Goal: Transaction & Acquisition: Purchase product/service

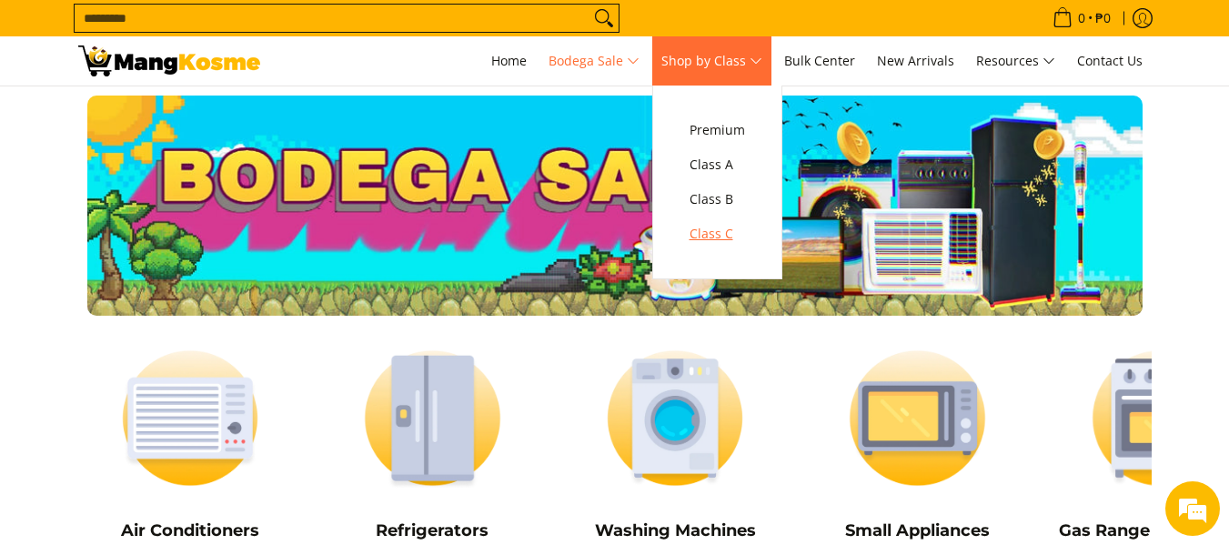
click at [713, 219] on link "Class C" at bounding box center [717, 233] width 74 height 35
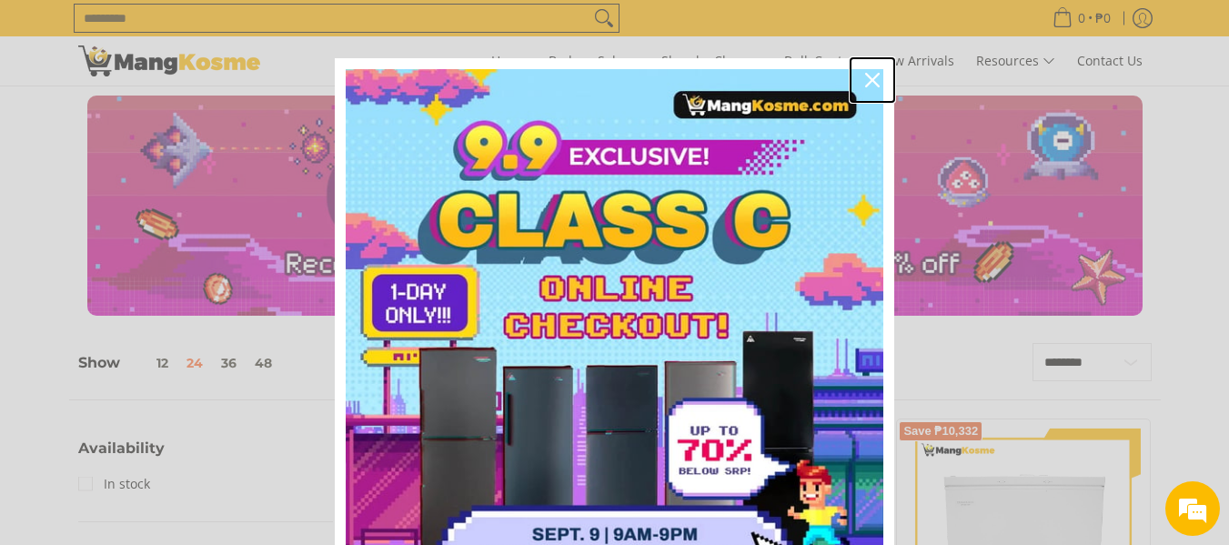
click at [871, 78] on icon "close icon" at bounding box center [872, 80] width 15 height 15
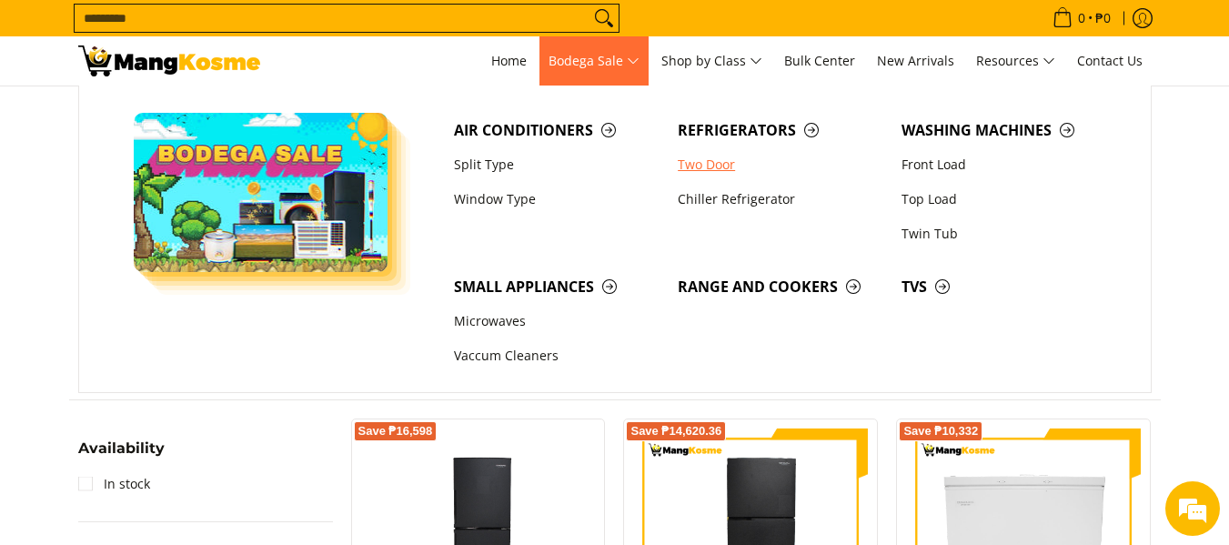
click at [701, 161] on link "Two Door" at bounding box center [781, 164] width 224 height 35
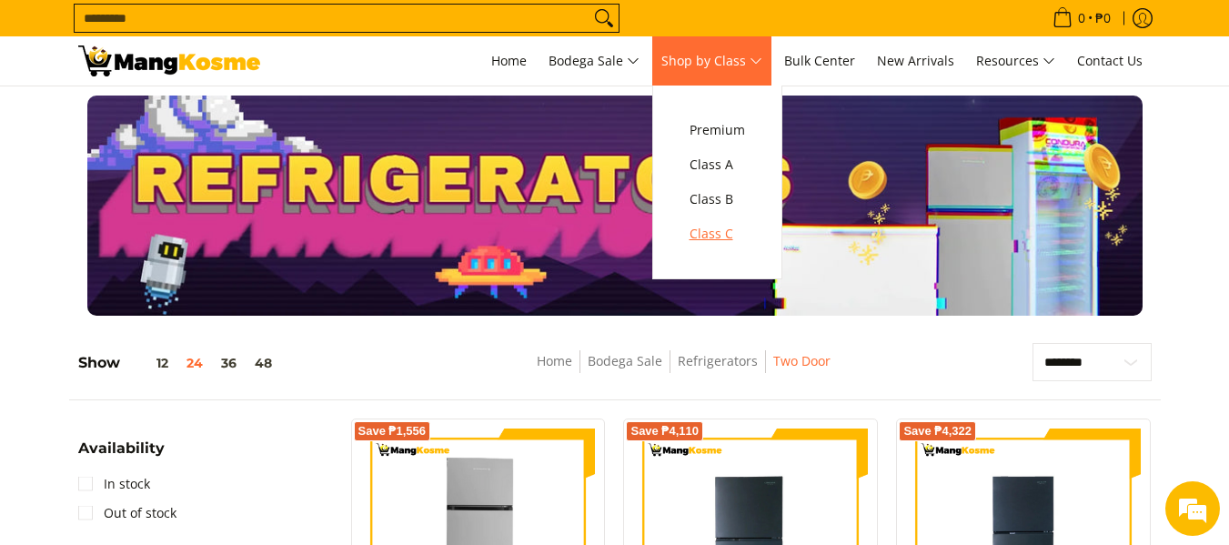
click at [700, 242] on span "Class C" at bounding box center [717, 234] width 55 height 23
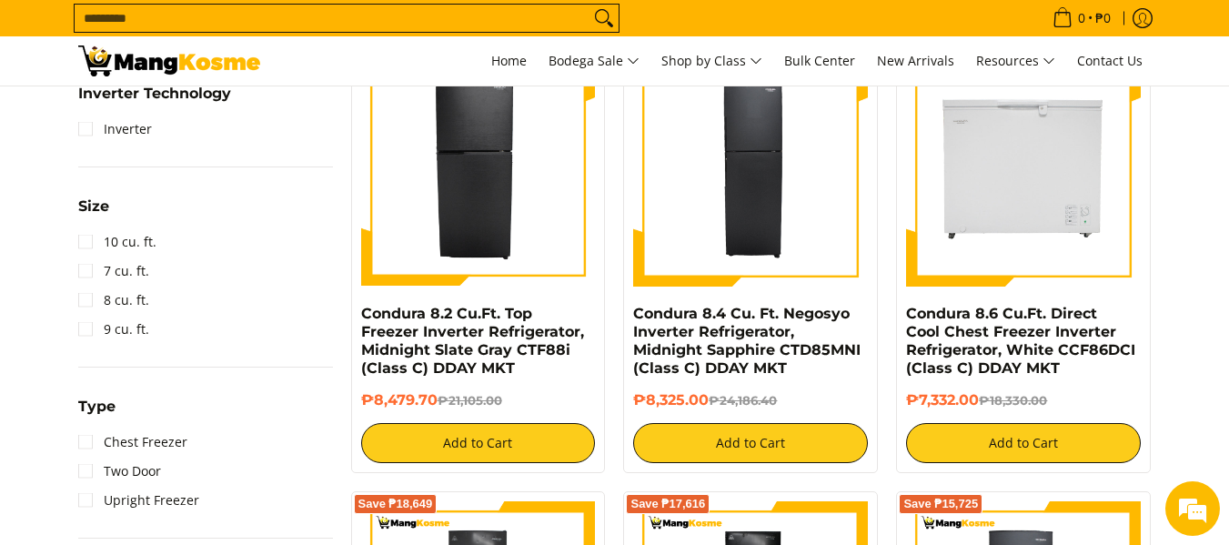
scroll to position [792, 0]
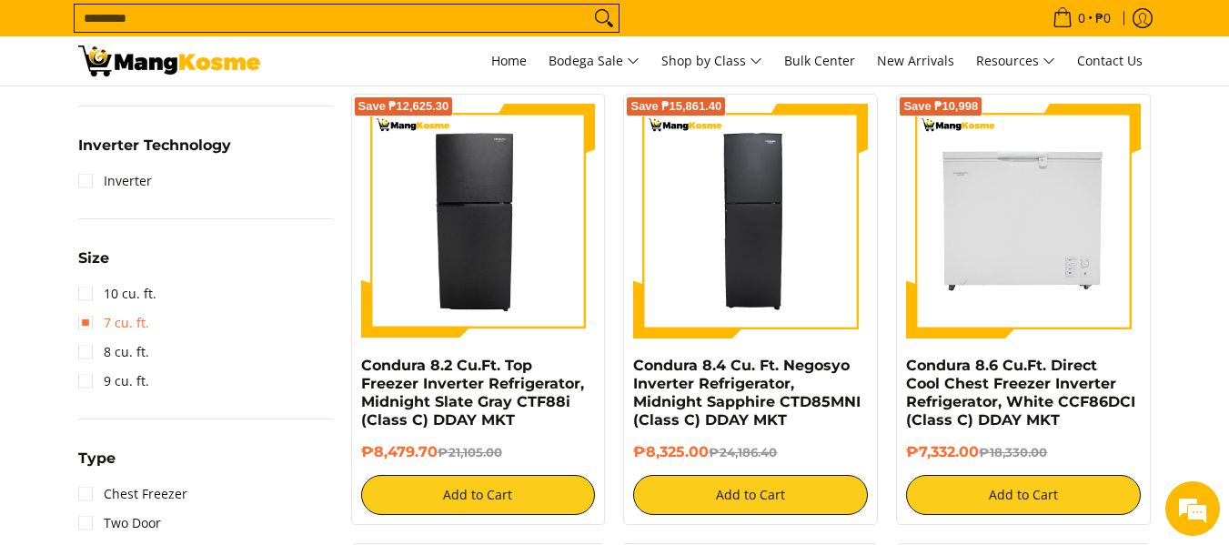
click at [84, 330] on link "7 cu. ft." at bounding box center [113, 322] width 71 height 29
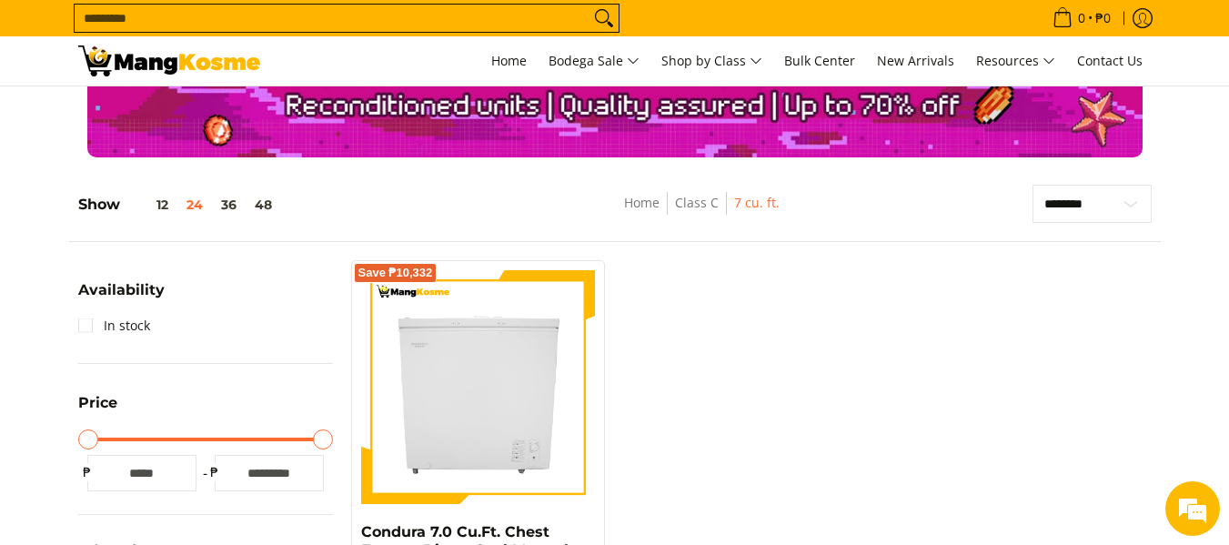
scroll to position [165, 0]
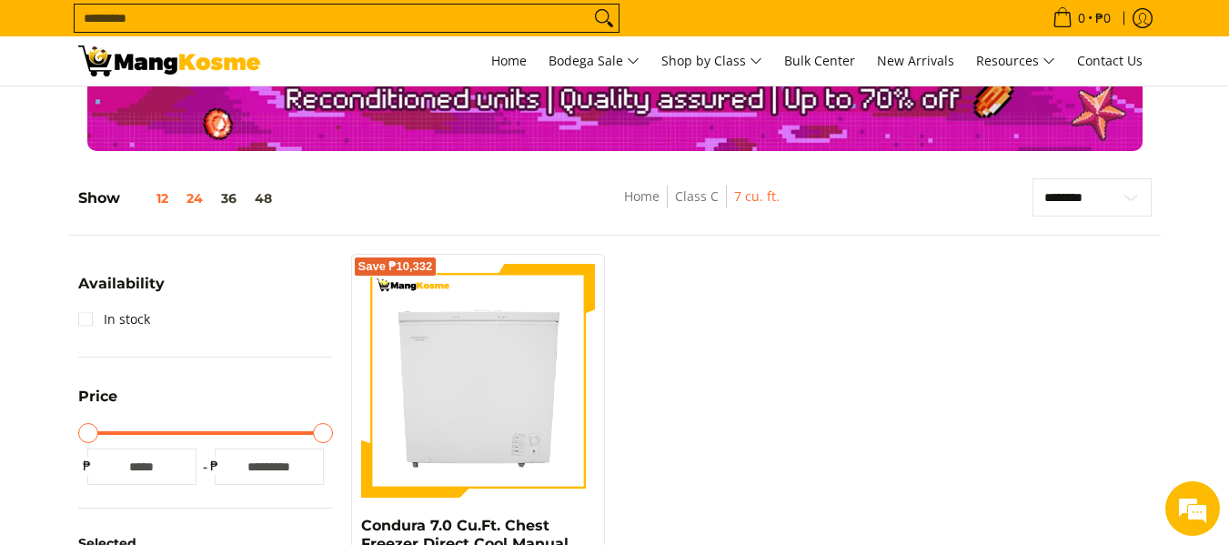
click at [157, 196] on button "12" at bounding box center [148, 198] width 57 height 15
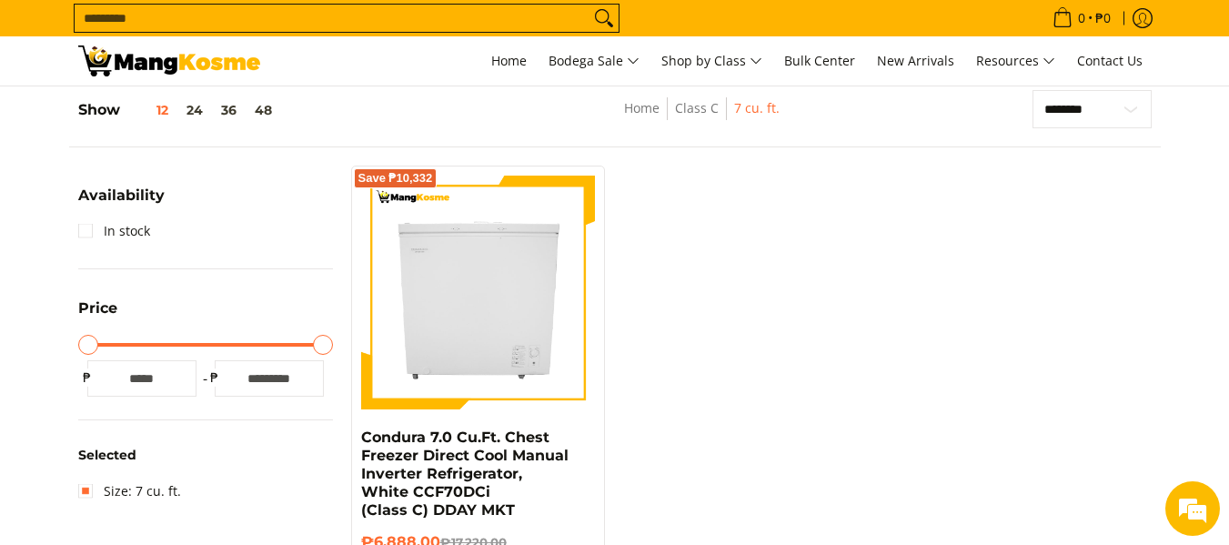
scroll to position [257, 0]
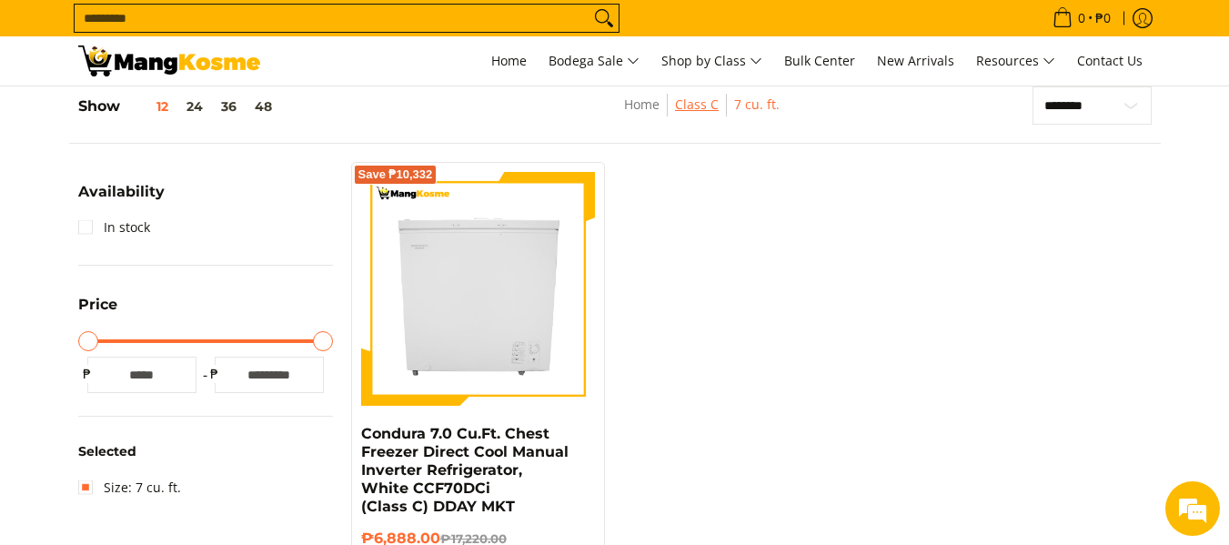
click at [701, 98] on link "Class C" at bounding box center [697, 104] width 44 height 17
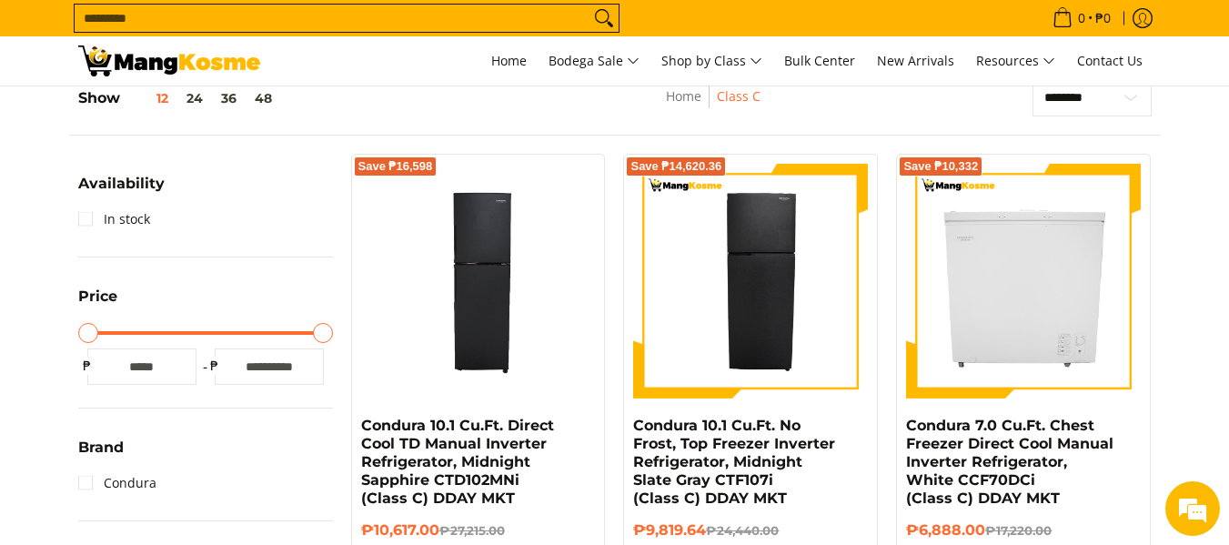
scroll to position [191, 0]
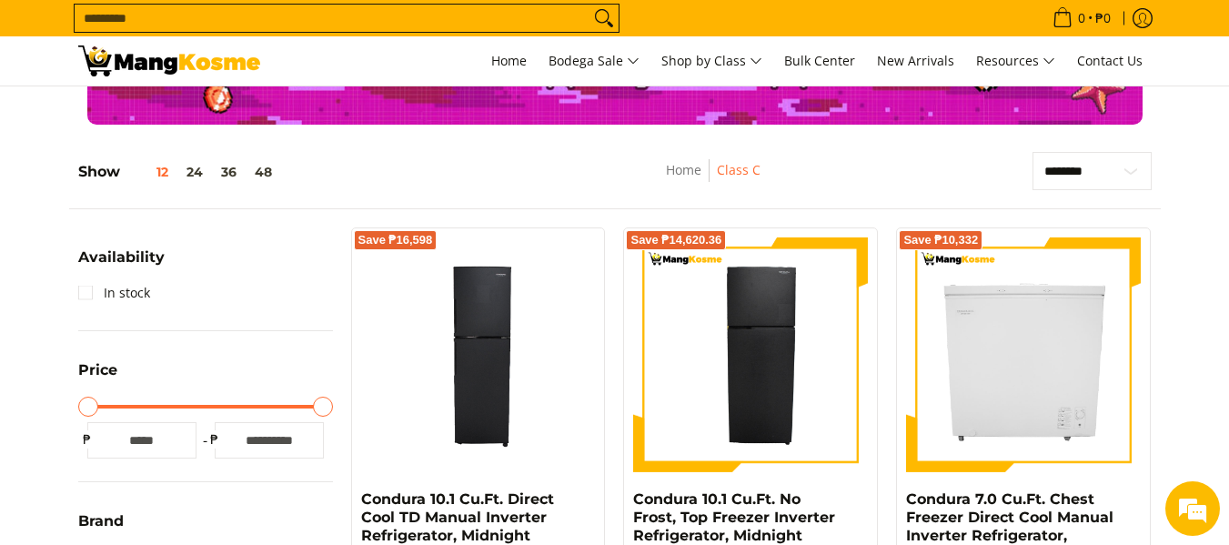
click at [195, 180] on h5 "Show 12 24 36 48" at bounding box center [179, 172] width 203 height 18
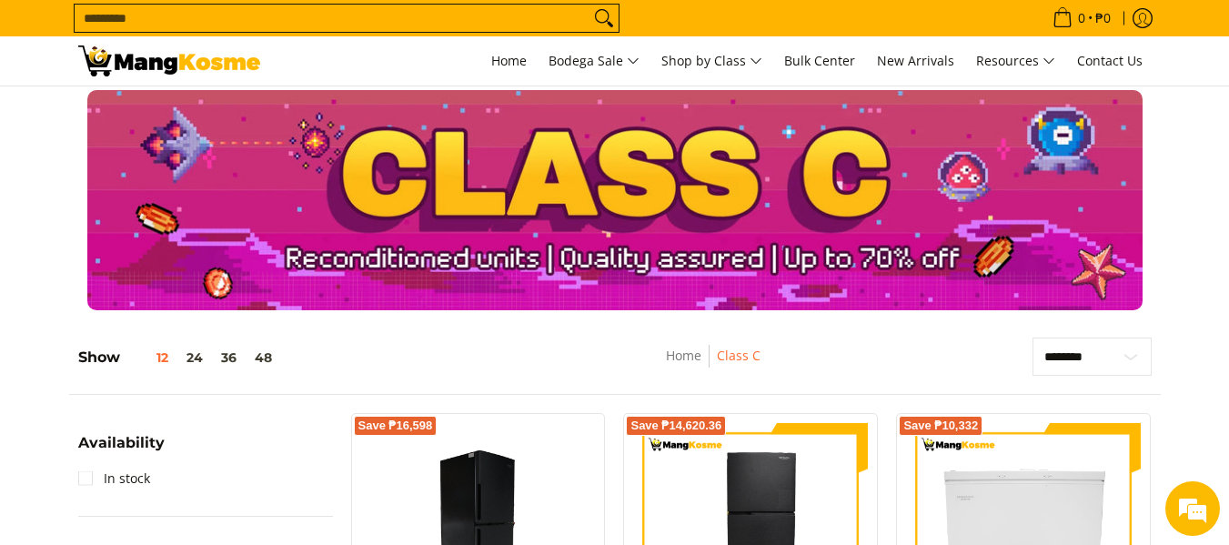
scroll to position [0, 0]
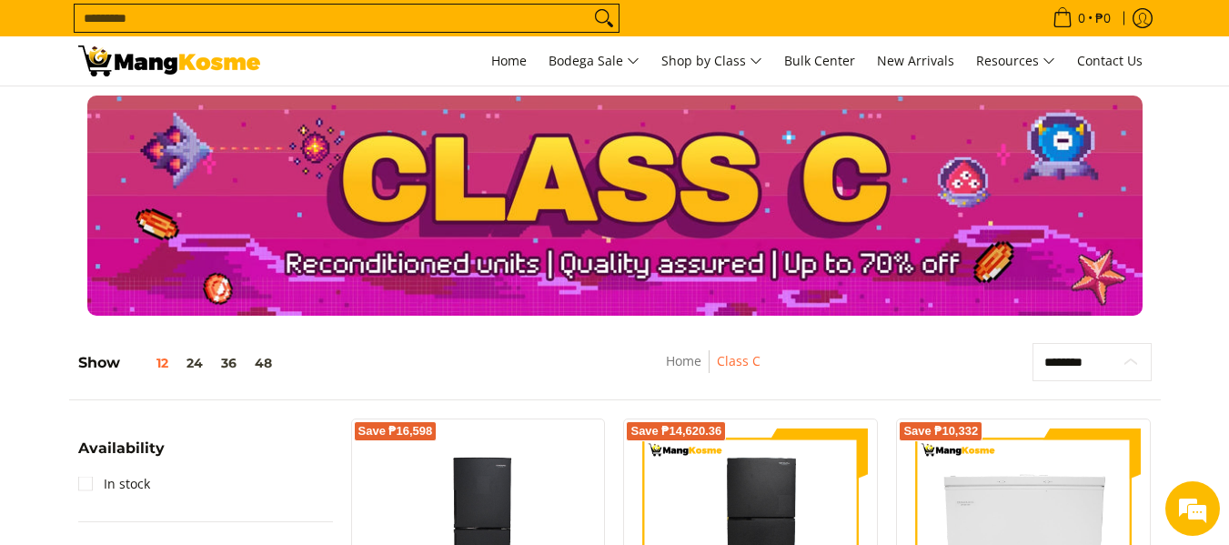
click at [1126, 357] on select "**********" at bounding box center [1091, 362] width 119 height 38
select select "**********"
click at [1032, 343] on select "**********" at bounding box center [1091, 362] width 119 height 38
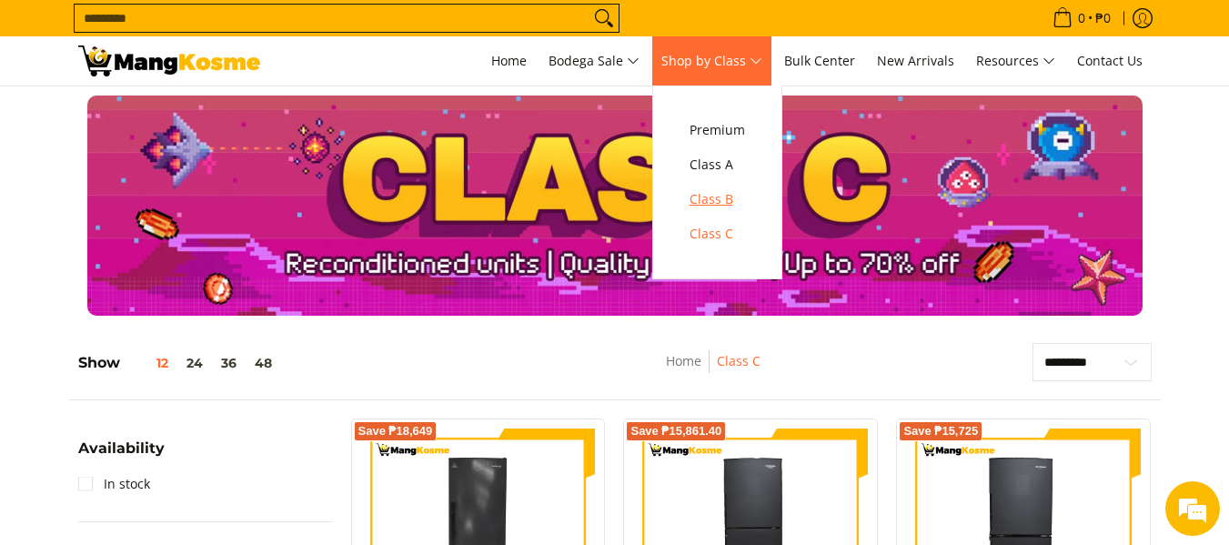
click at [730, 211] on link "Class B" at bounding box center [717, 199] width 74 height 35
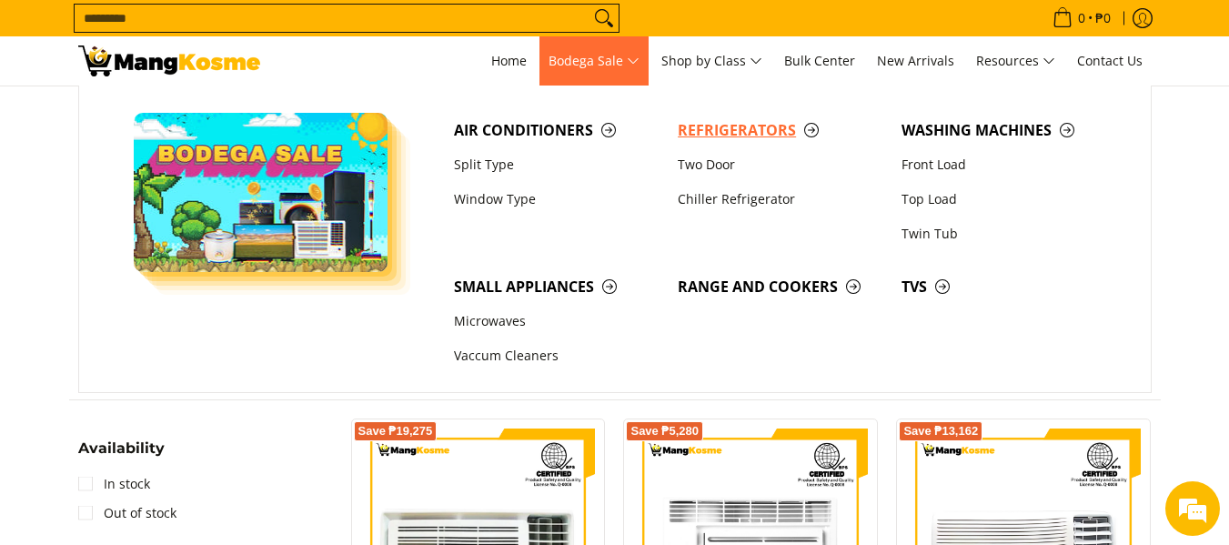
click at [698, 134] on span "Refrigerators" at bounding box center [781, 130] width 206 height 23
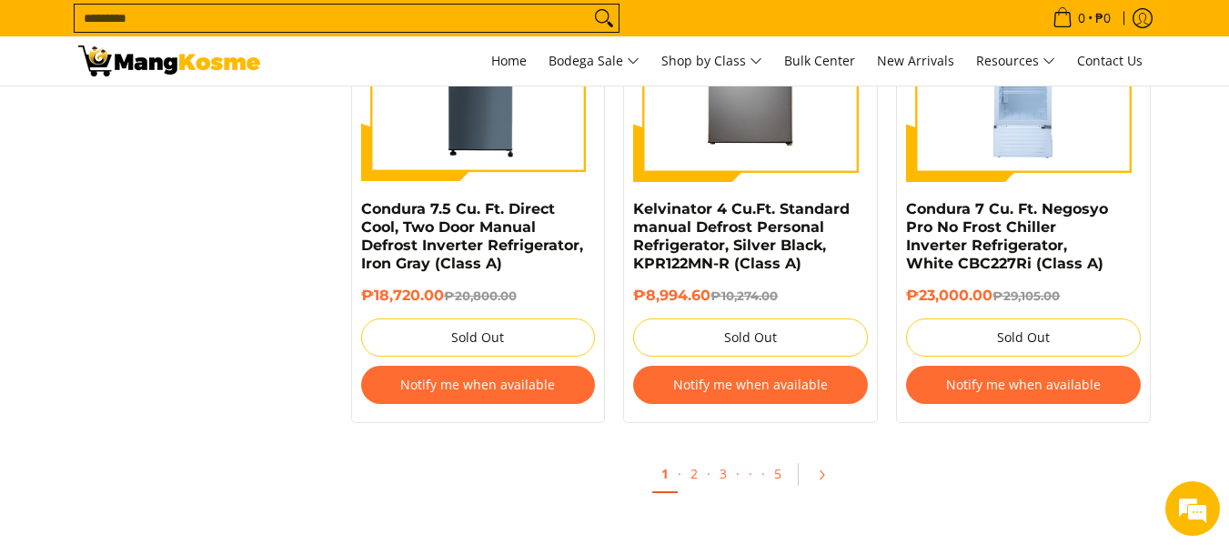
scroll to position [1974, 0]
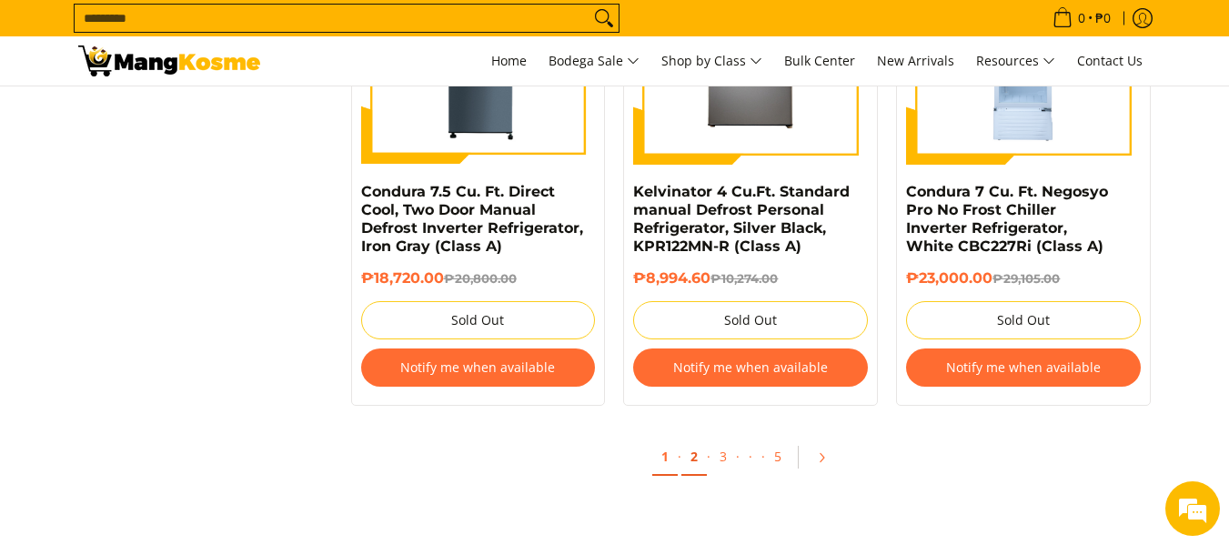
click at [696, 440] on link "2" at bounding box center [693, 456] width 25 height 37
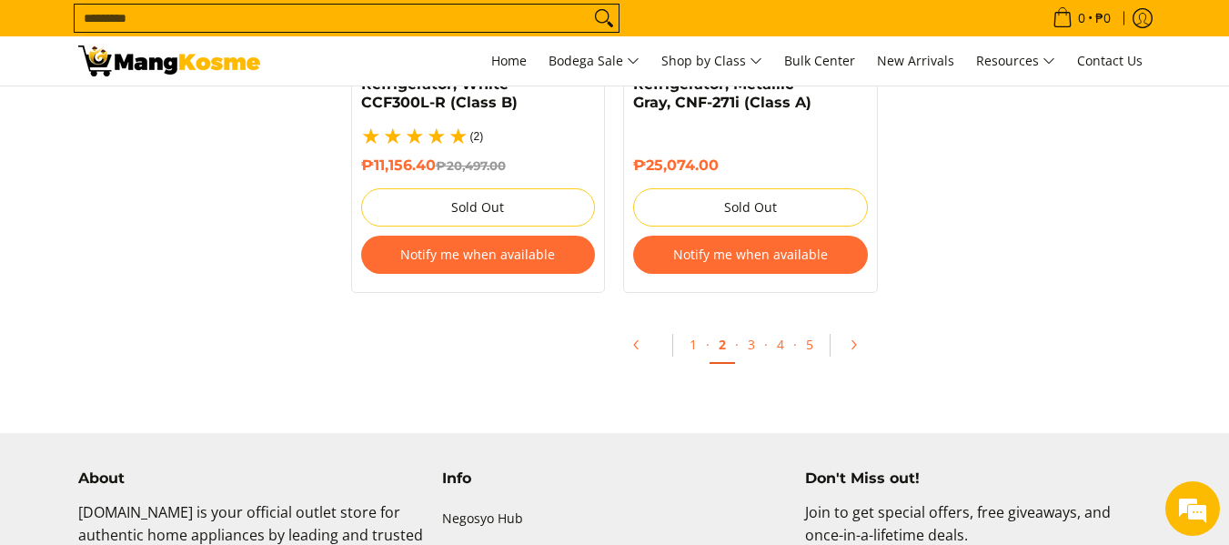
scroll to position [2112, 0]
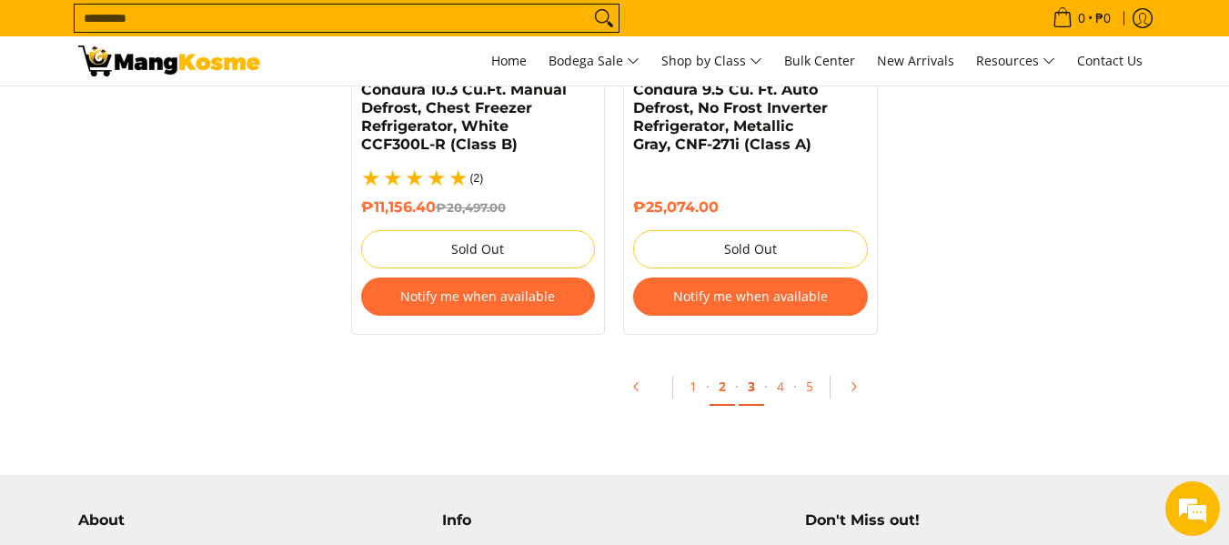
click at [742, 368] on link "3" at bounding box center [751, 386] width 25 height 37
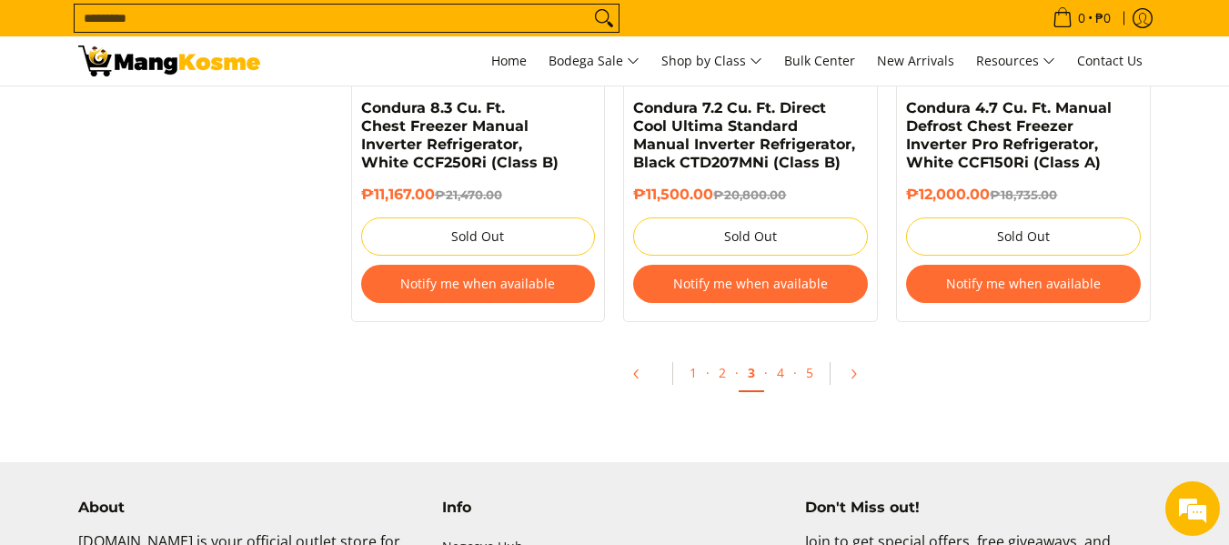
scroll to position [2059, 0]
click at [791, 379] on link "4" at bounding box center [780, 372] width 25 height 37
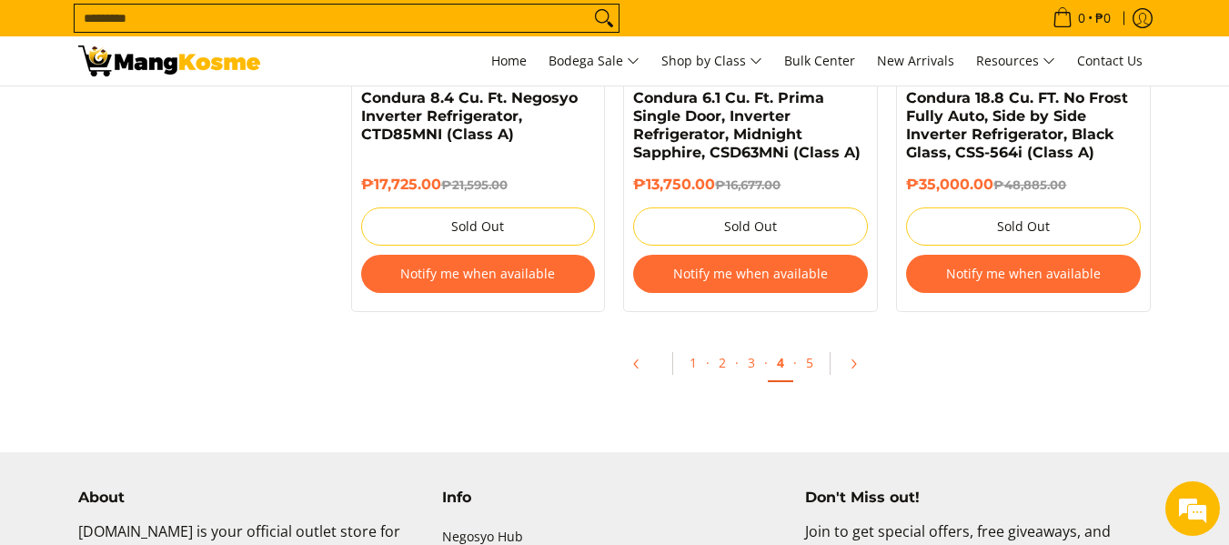
scroll to position [2073, 0]
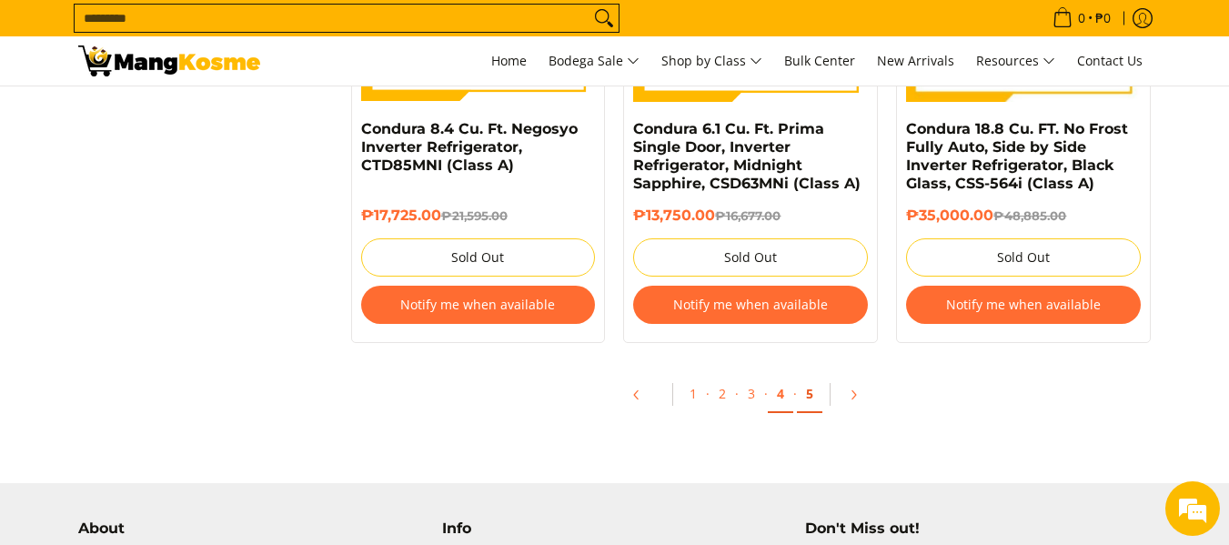
click at [797, 388] on link "5" at bounding box center [809, 394] width 25 height 37
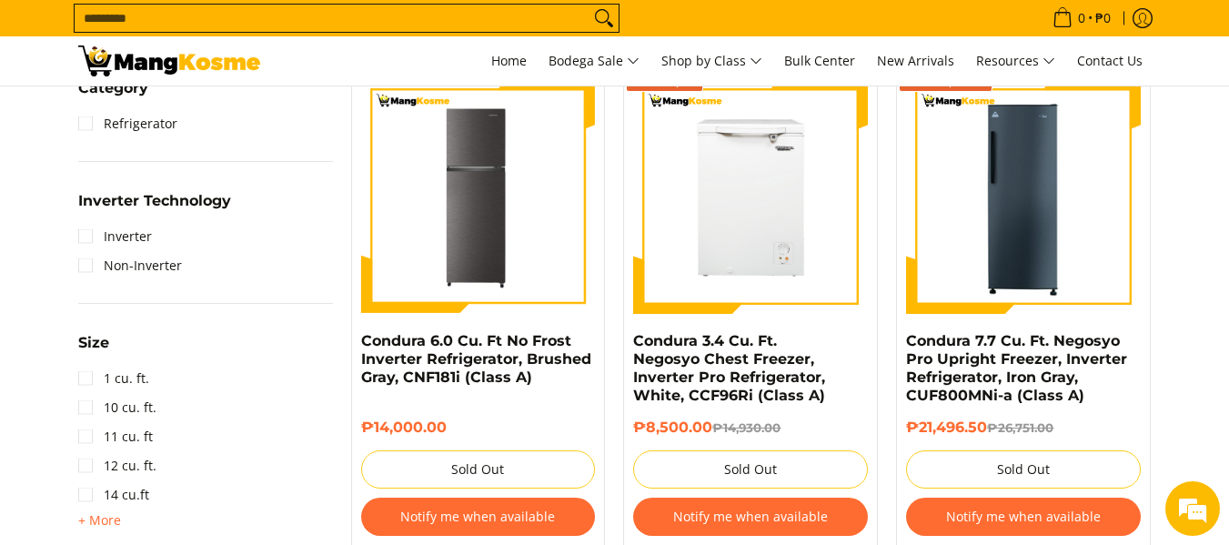
scroll to position [644, 0]
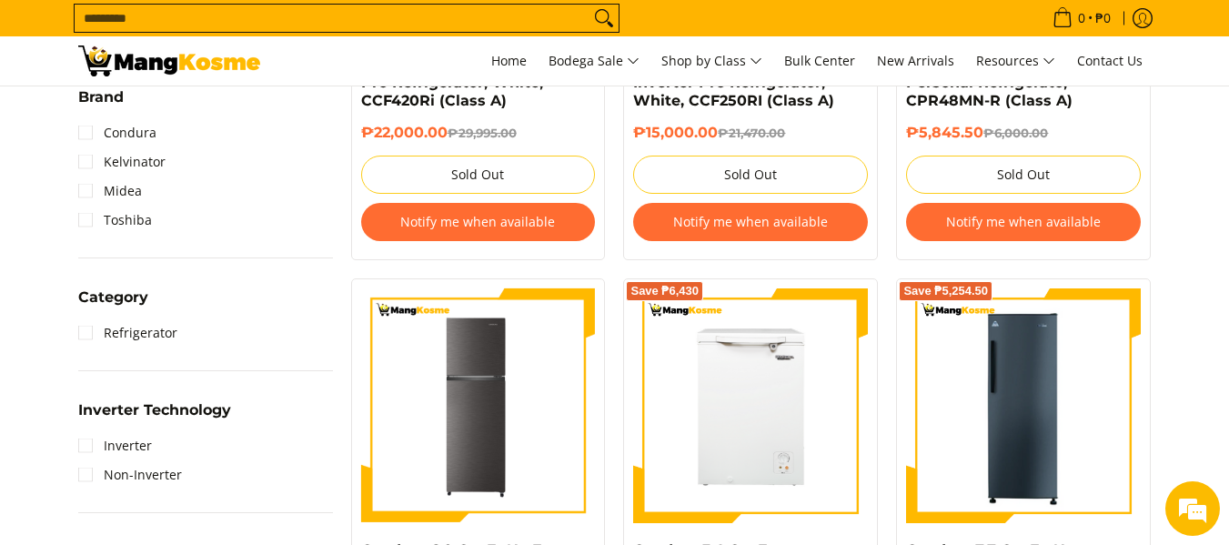
click at [1040, 219] on button "Notify me when available" at bounding box center [1023, 222] width 235 height 38
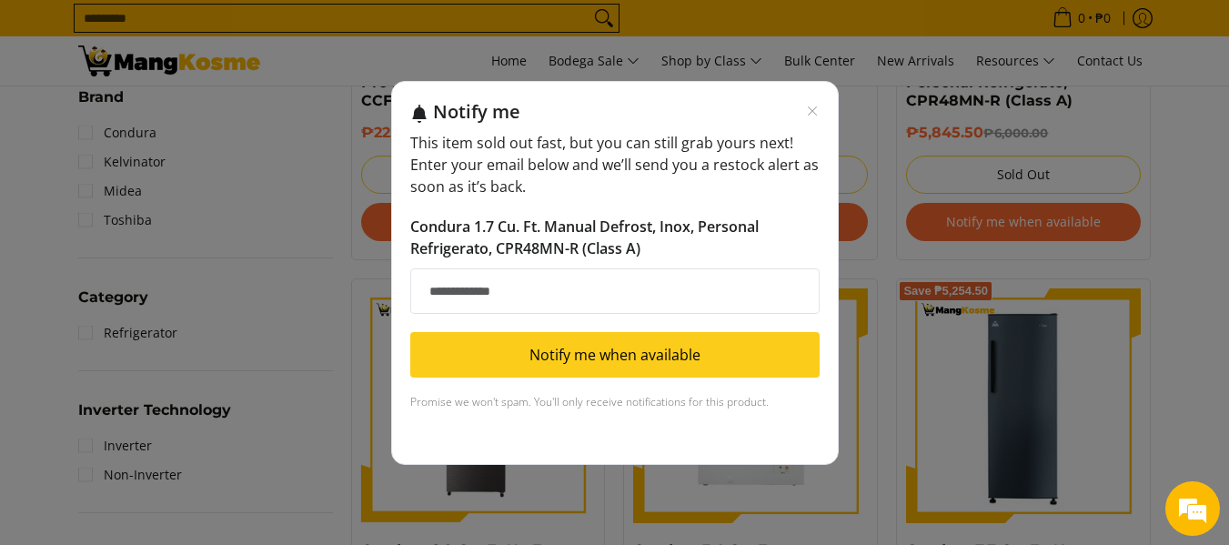
click at [1040, 219] on div "Notify me This item sold out fast, but you can still grab yours next! Enter you…" at bounding box center [614, 272] width 1229 height 545
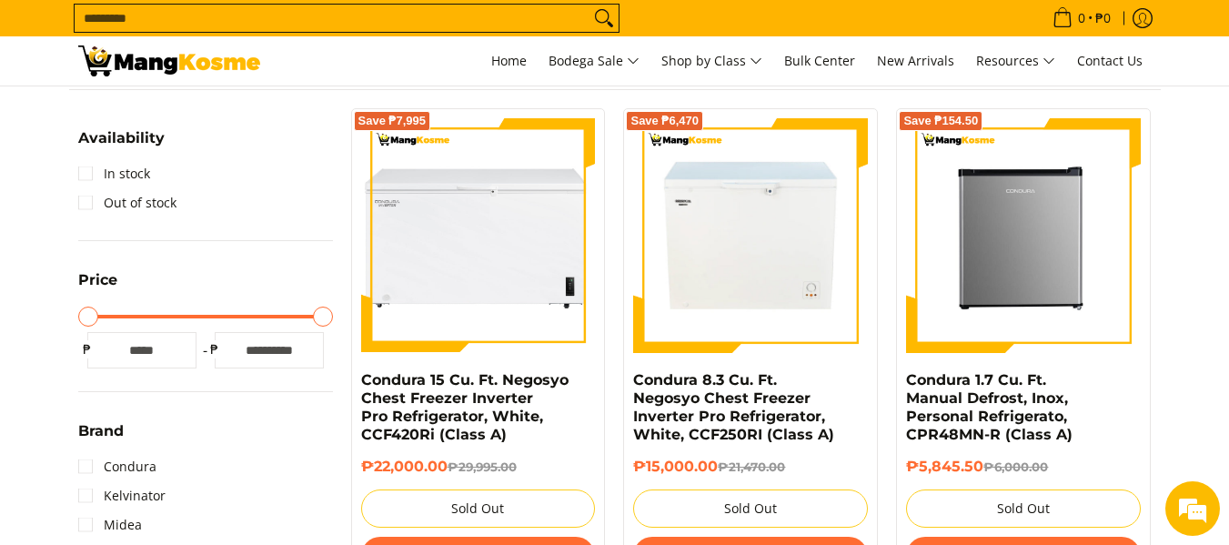
scroll to position [315, 0]
